Goal: Task Accomplishment & Management: Use online tool/utility

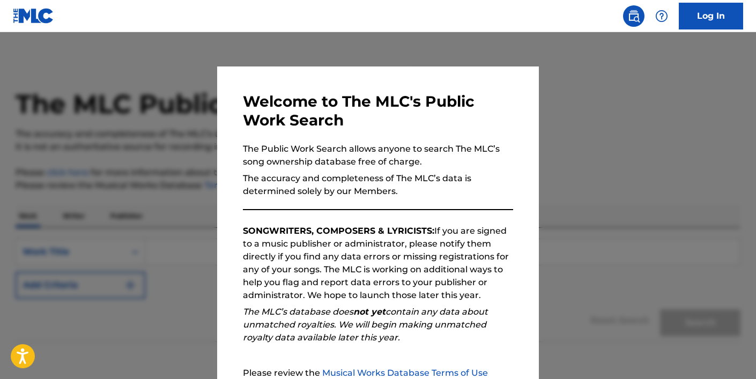
click at [729, 8] on link "Log In" at bounding box center [711, 16] width 64 height 27
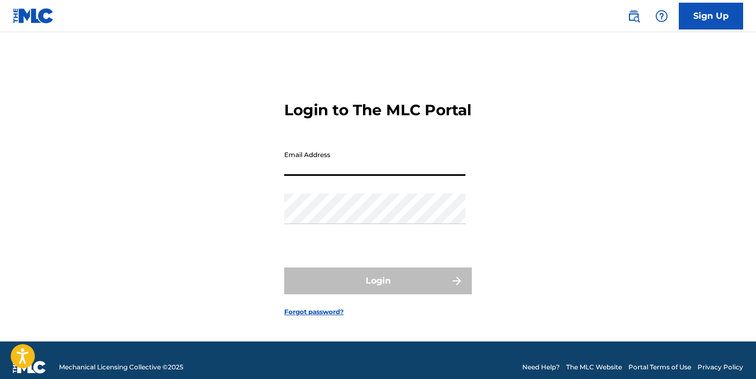
type input "[EMAIL_ADDRESS][DOMAIN_NAME]"
click at [378, 292] on button "Login" at bounding box center [378, 281] width 188 height 27
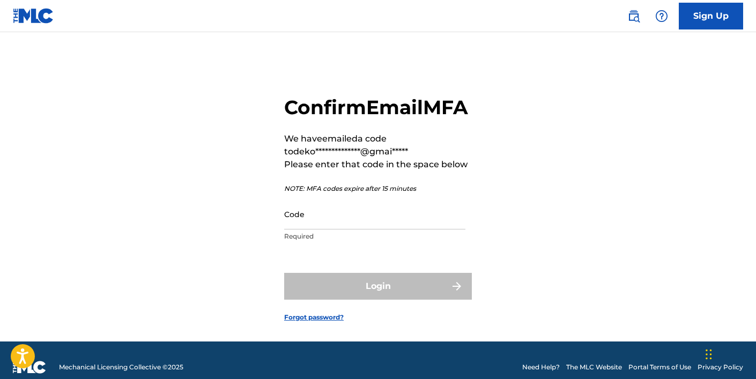
click at [309, 230] on input "Code" at bounding box center [374, 214] width 181 height 31
paste input "707774"
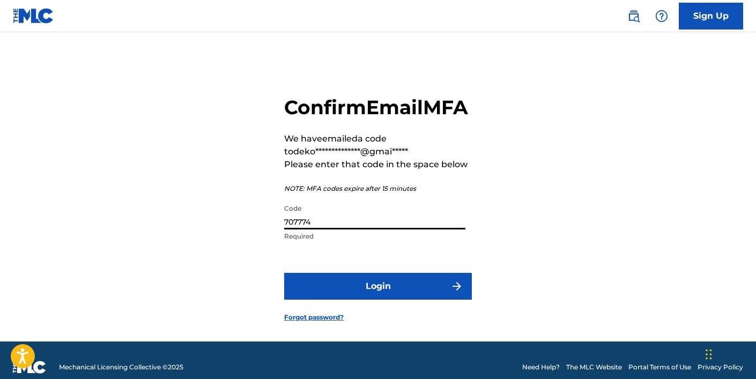
type input "707774"
click at [394, 300] on button "Login" at bounding box center [378, 286] width 188 height 27
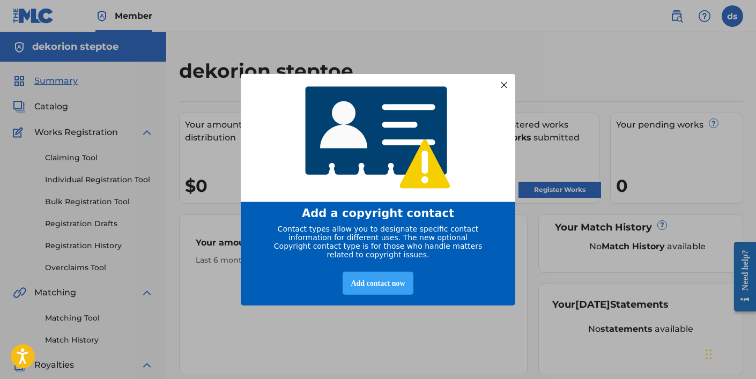
click at [393, 289] on div "Add contact now" at bounding box center [378, 283] width 70 height 23
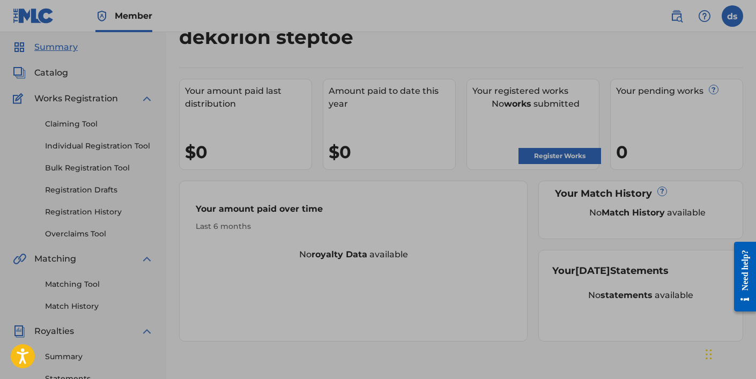
scroll to position [33, 0]
click at [506, 199] on div at bounding box center [378, 260] width 756 height 587
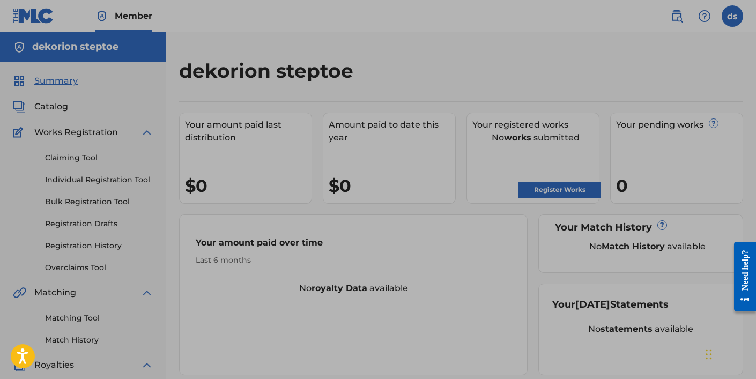
scroll to position [0, 0]
click at [484, 146] on div at bounding box center [378, 293] width 756 height 587
click at [535, 197] on div at bounding box center [378, 293] width 756 height 587
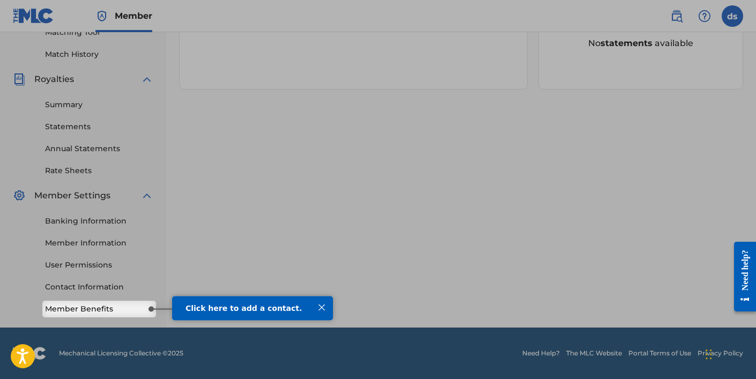
scroll to position [286, 0]
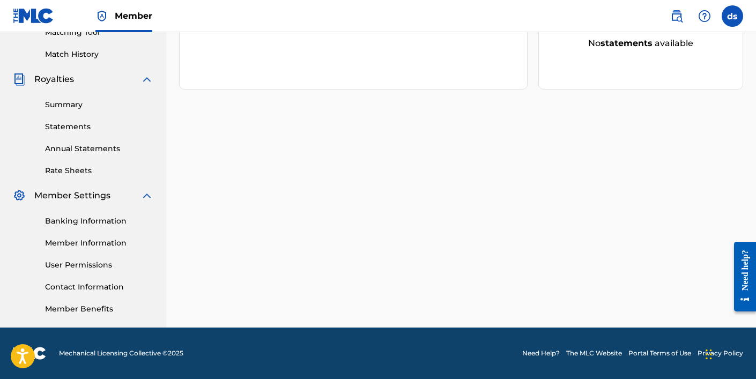
click at [117, 306] on link "Member Benefits" at bounding box center [99, 309] width 108 height 11
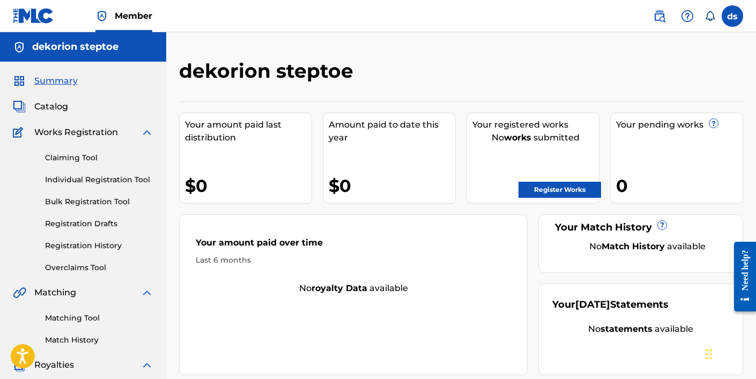
click at [541, 187] on link "Register Works" at bounding box center [560, 190] width 83 height 16
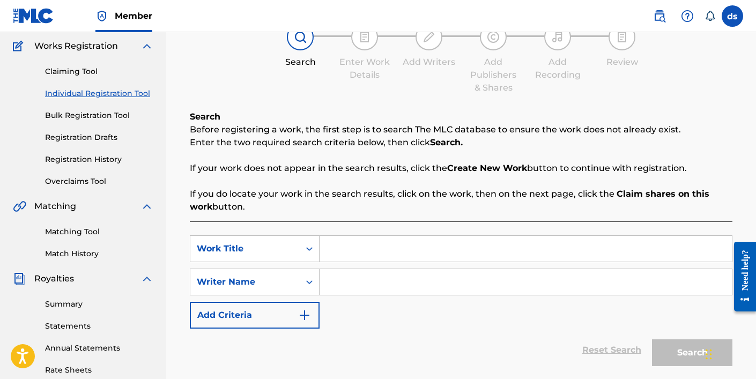
scroll to position [87, 0]
click at [361, 243] on input "Search Form" at bounding box center [526, 248] width 412 height 26
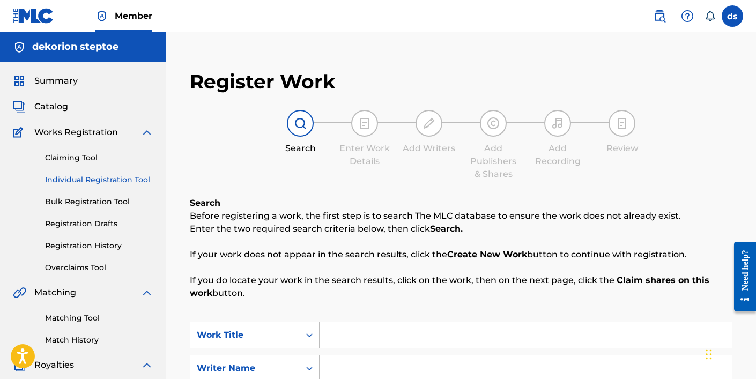
scroll to position [0, 0]
click at [82, 201] on link "Bulk Registration Tool" at bounding box center [99, 201] width 108 height 11
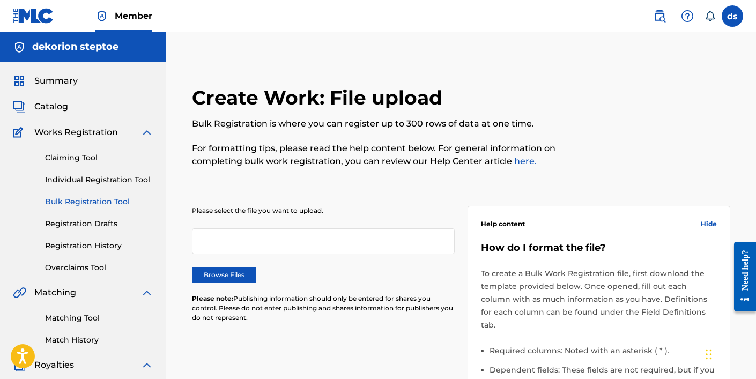
click at [90, 161] on link "Claiming Tool" at bounding box center [99, 157] width 108 height 11
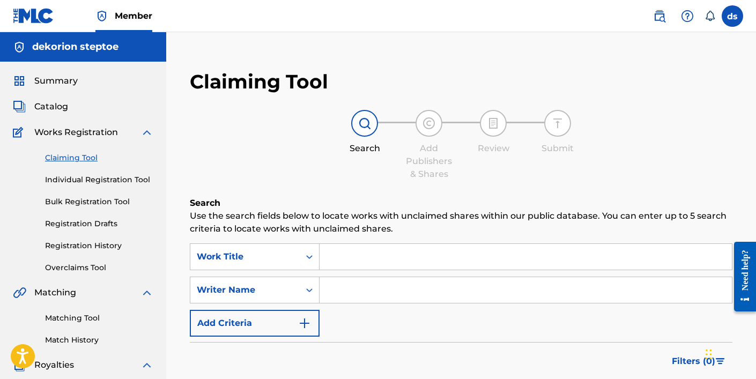
click at [366, 256] on input "Search Form" at bounding box center [526, 257] width 412 height 26
click at [116, 181] on link "Individual Registration Tool" at bounding box center [99, 179] width 108 height 11
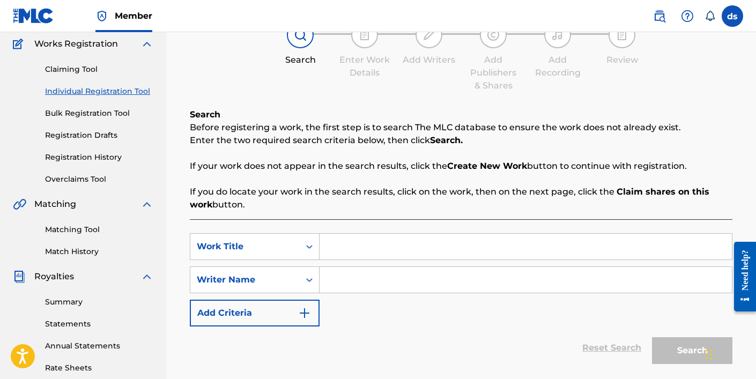
scroll to position [92, 0]
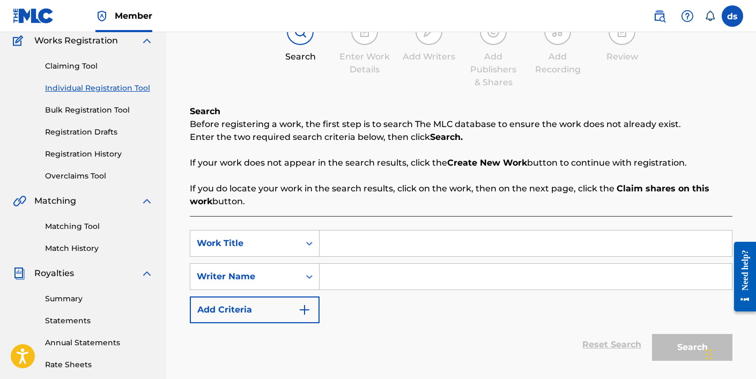
click at [452, 245] on input "Search Form" at bounding box center [526, 244] width 412 height 26
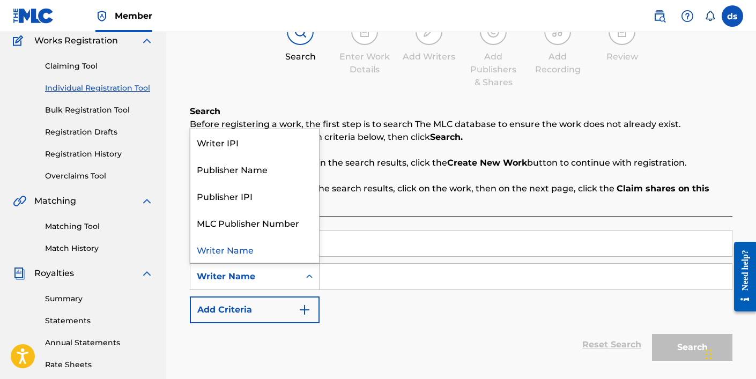
click at [310, 277] on icon "Search Form" at bounding box center [309, 277] width 6 height 4
click at [284, 142] on div "Writer IPI" at bounding box center [254, 142] width 129 height 27
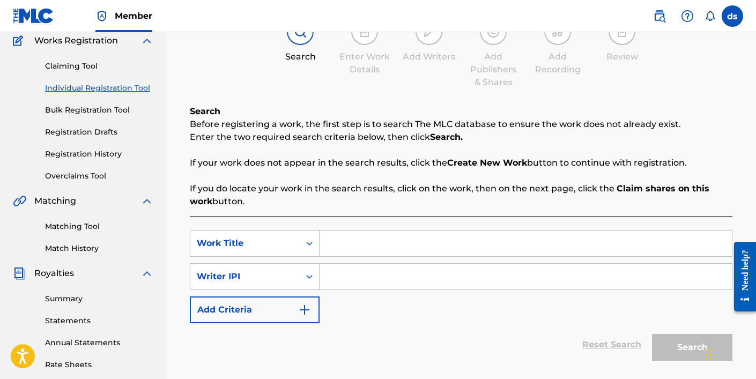
click at [357, 282] on input "Search Form" at bounding box center [526, 277] width 412 height 26
paste input "01249353443"
type input "01249353443"
click at [502, 319] on div "SearchWithCriteriaa6a36d00-1f4a-4eb1-ae43-a4982389da64 Work Title SearchWithCri…" at bounding box center [461, 276] width 543 height 93
click at [305, 311] on img "Search Form" at bounding box center [304, 310] width 13 height 13
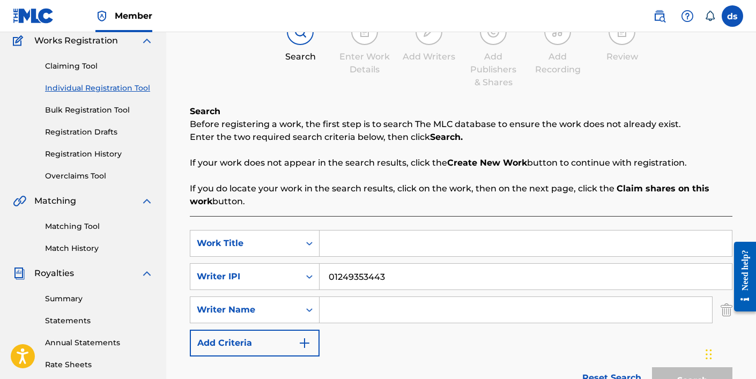
click at [727, 312] on div at bounding box center [741, 276] width 30 height 88
click at [723, 309] on img "Search Form" at bounding box center [727, 310] width 12 height 27
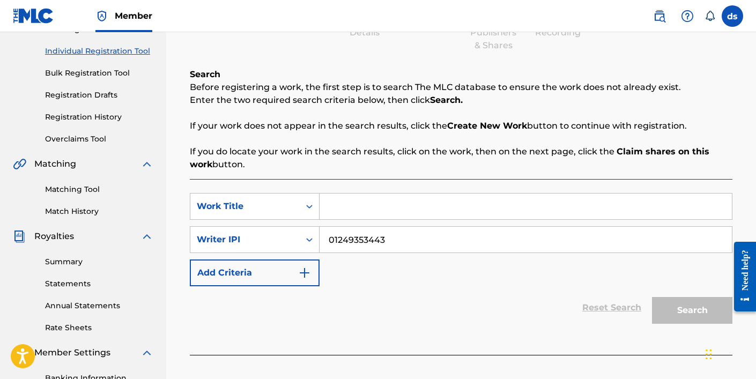
scroll to position [125, 0]
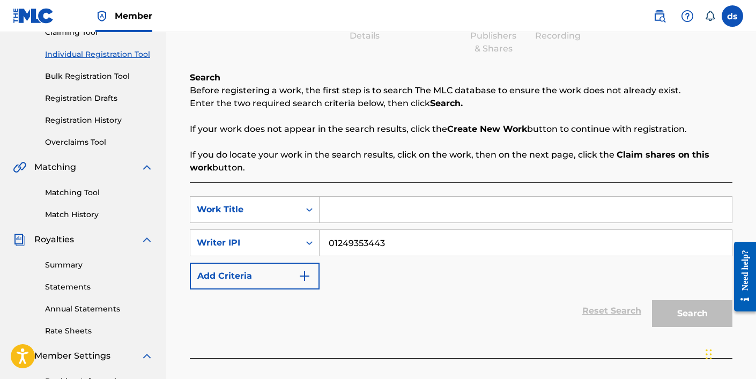
click at [459, 200] on input "Search Form" at bounding box center [526, 210] width 412 height 26
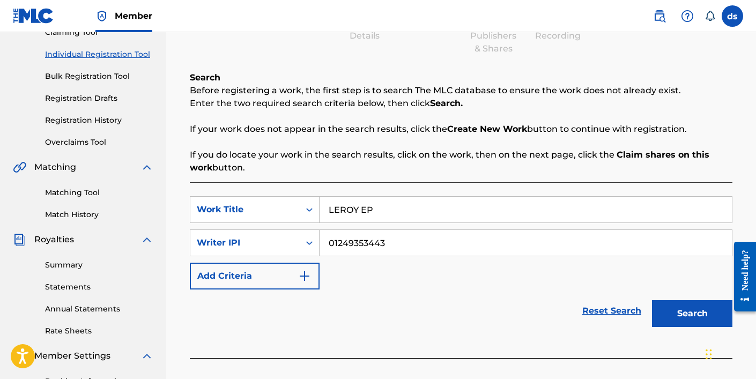
click at [675, 309] on button "Search" at bounding box center [692, 313] width 80 height 27
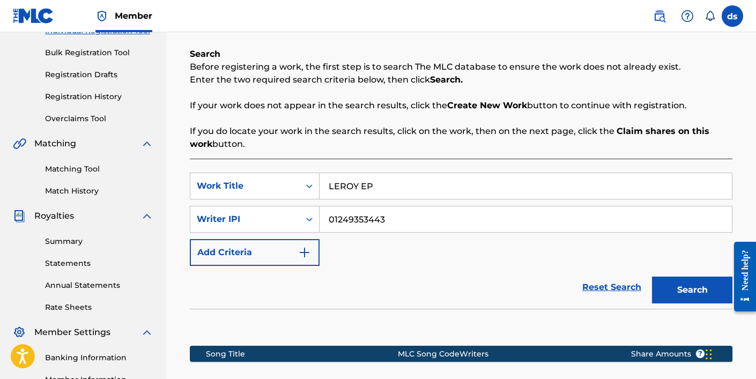
scroll to position [103, 0]
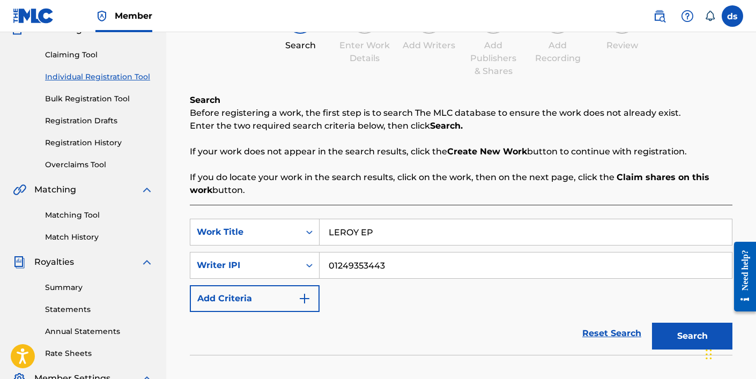
click at [488, 217] on div "SearchWithCriteriaa6a36d00-1f4a-4eb1-ae43-a4982389da64 Work Title LEROY EP Sear…" at bounding box center [461, 341] width 543 height 272
click at [475, 232] on input "LEROY EP" at bounding box center [526, 232] width 412 height 26
type input "LOCKED IN"
click at [684, 329] on button "Search" at bounding box center [692, 336] width 80 height 27
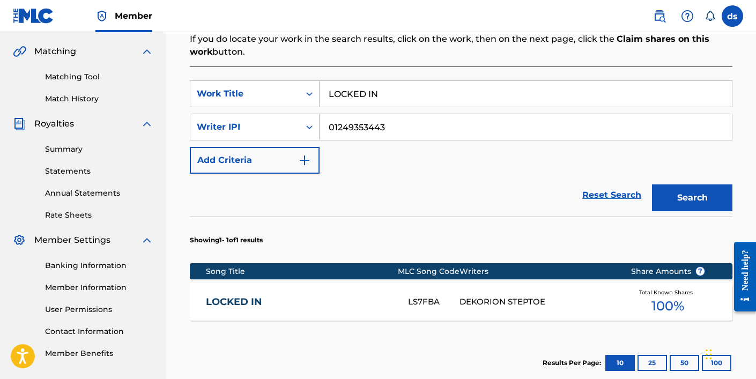
scroll to position [253, 0]
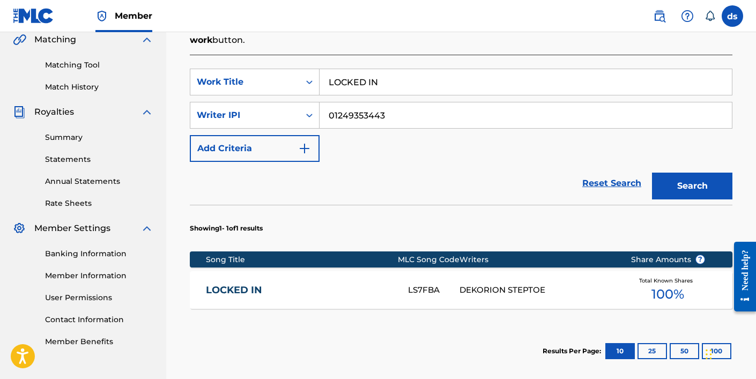
click at [668, 291] on span "100 %" at bounding box center [668, 294] width 33 height 19
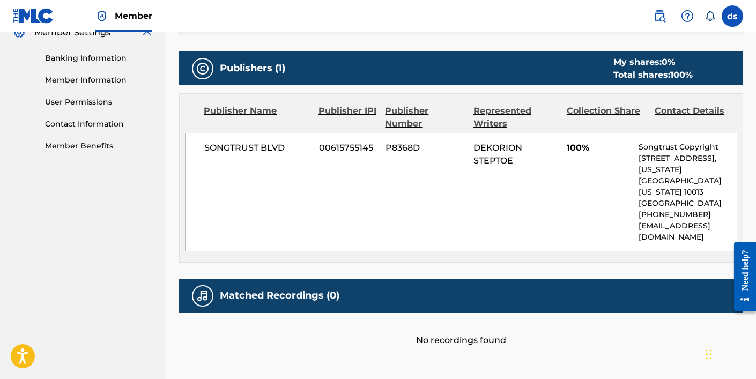
scroll to position [455, 0]
